Goal: Information Seeking & Learning: Learn about a topic

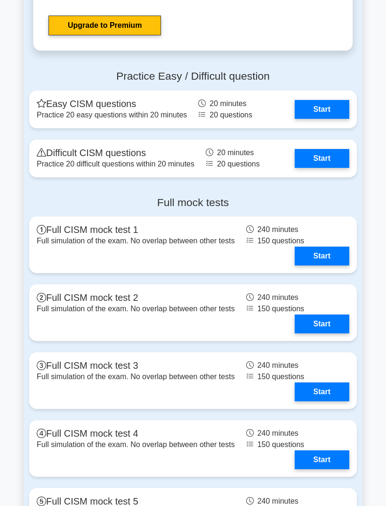
scroll to position [1427, 0]
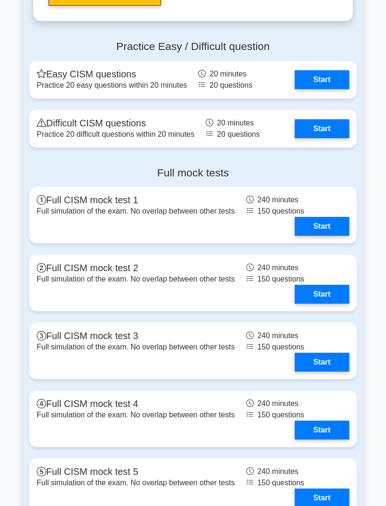
click at [339, 138] on link "Start" at bounding box center [322, 128] width 55 height 19
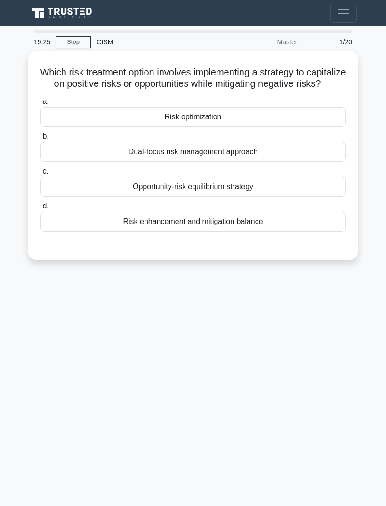
click at [300, 301] on div "19:25 Stop CISM Master 1/20 Which risk treatment option involves implementing a…" at bounding box center [193, 265] width 339 height 471
click at [327, 197] on div "Opportunity-risk equilibrium strategy" at bounding box center [193, 187] width 305 height 20
click at [41, 174] on input "c. Opportunity-risk equilibrium strategy" at bounding box center [41, 171] width 0 height 6
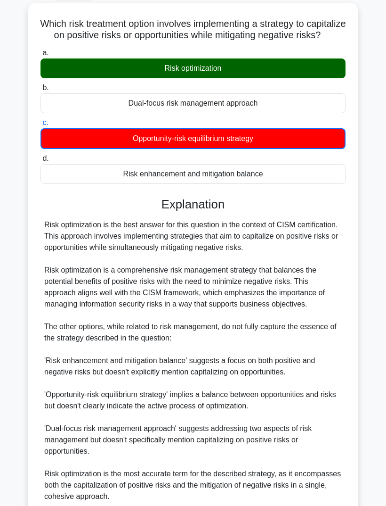
scroll to position [143, 0]
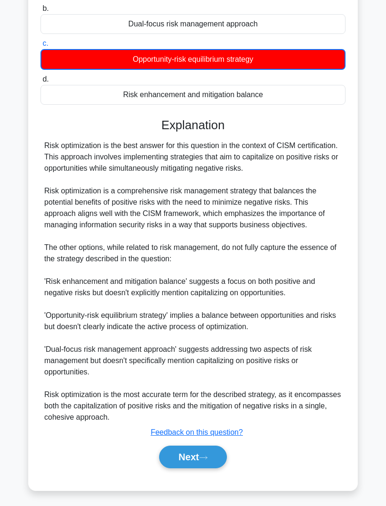
click at [189, 468] on button "Next" at bounding box center [192, 456] width 67 height 23
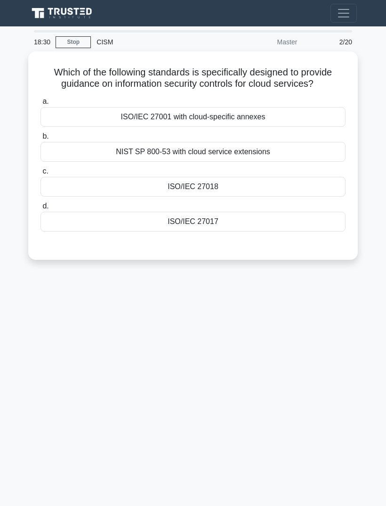
scroll to position [27, 0]
click at [305, 299] on div "18:27 Stop CISM Master 2/20 Which of the following standards is specifically de…" at bounding box center [193, 265] width 339 height 471
click at [305, 265] on div "18:06 Stop CISM Master 2/20 Which of the following standards is specifically de…" at bounding box center [193, 265] width 339 height 471
click at [335, 177] on div "ISO/IEC 27018" at bounding box center [193, 187] width 305 height 20
click at [41, 172] on input "c. ISO/IEC 27018" at bounding box center [41, 171] width 0 height 6
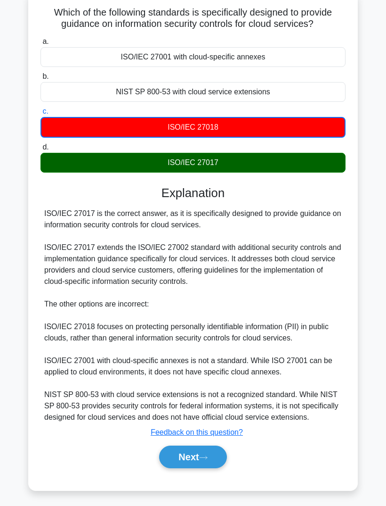
scroll to position [86, 0]
click at [203, 468] on button "Next" at bounding box center [192, 456] width 67 height 23
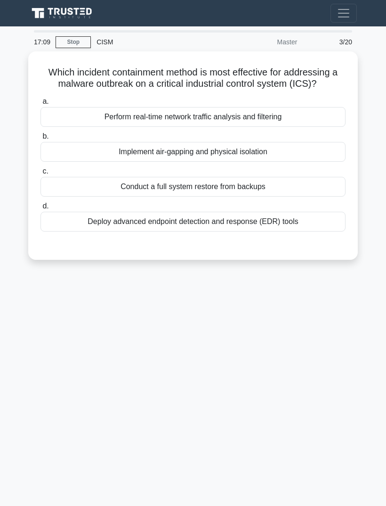
click at [294, 332] on div "17:09 Stop CISM Master 3/20 Which incident containment method is most effective…" at bounding box center [193, 265] width 339 height 471
click at [302, 321] on div "16:48 Stop CISM Master 3/20 Which incident containment method is most effective…" at bounding box center [193, 265] width 339 height 471
click at [301, 329] on div "16:27 Stop CISM Master 3/20 Which incident containment method is most effective…" at bounding box center [193, 265] width 339 height 471
click at [307, 304] on div "15:57 Stop CISM Master 3/20 Which incident containment method is most effective…" at bounding box center [193, 265] width 339 height 471
click at [311, 318] on div "15:52 Stop CISM Master 3/20 Which incident containment method is most effective…" at bounding box center [193, 265] width 339 height 471
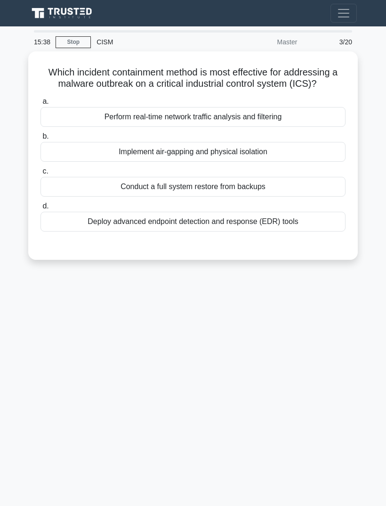
click at [328, 316] on div "15:38 Stop CISM Master 3/20 Which incident containment method is most effective…" at bounding box center [193, 265] width 339 height 471
